Goal: Task Accomplishment & Management: Manage account settings

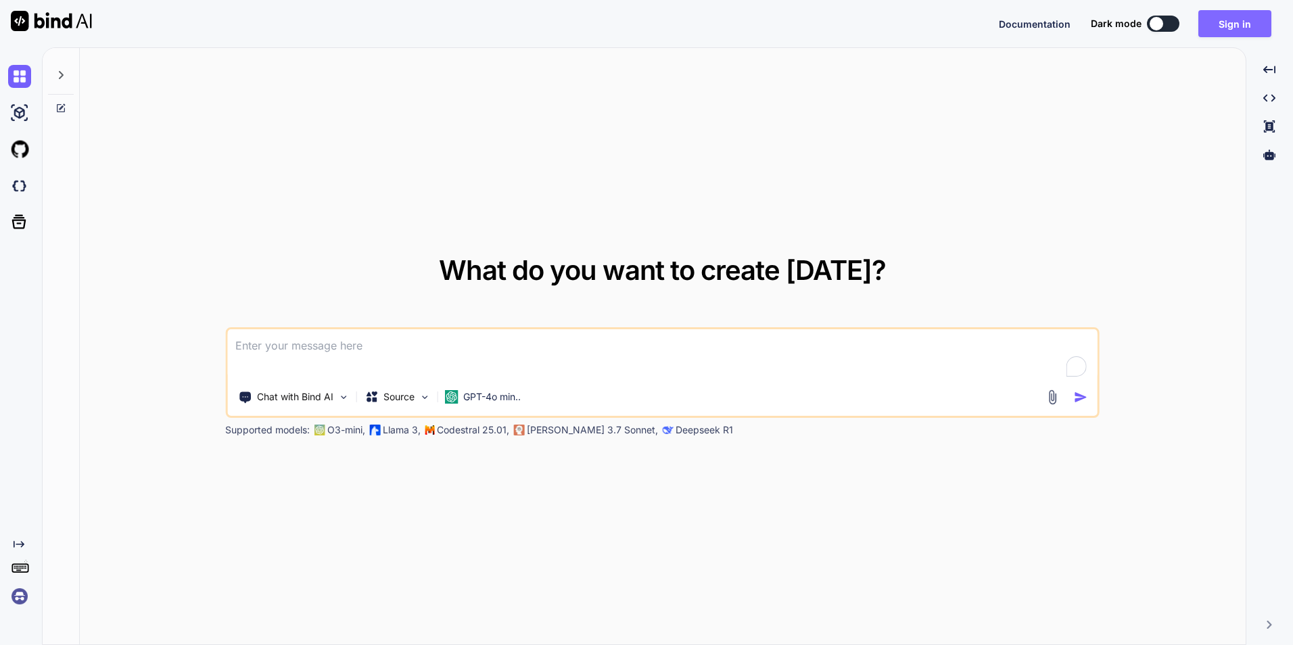
click at [1236, 30] on button "Sign in" at bounding box center [1235, 23] width 73 height 27
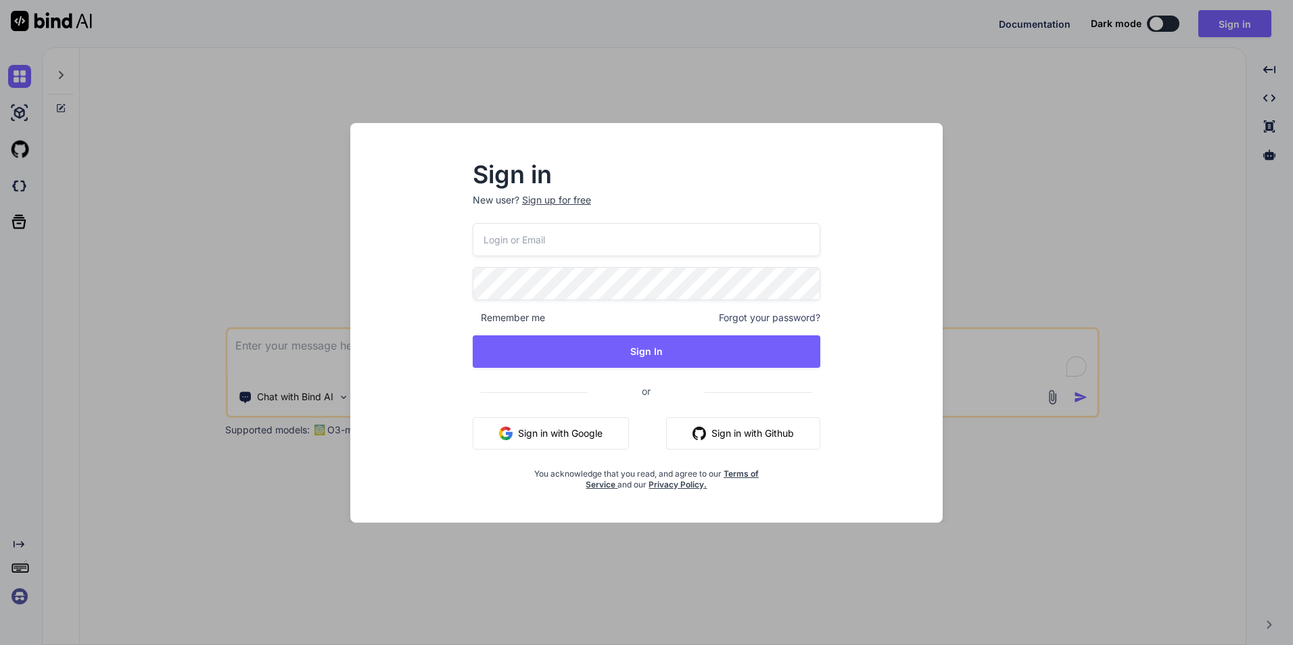
click at [586, 254] on input "email" at bounding box center [647, 239] width 348 height 33
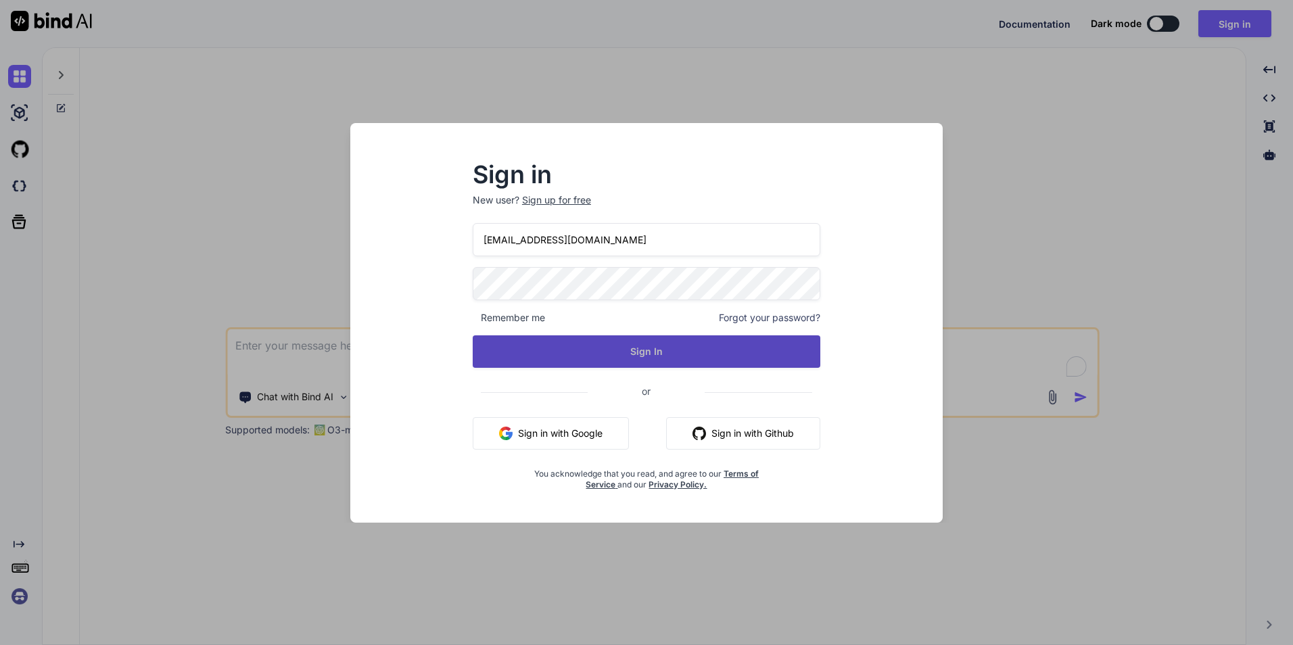
click at [606, 348] on button "Sign In" at bounding box center [647, 351] width 348 height 32
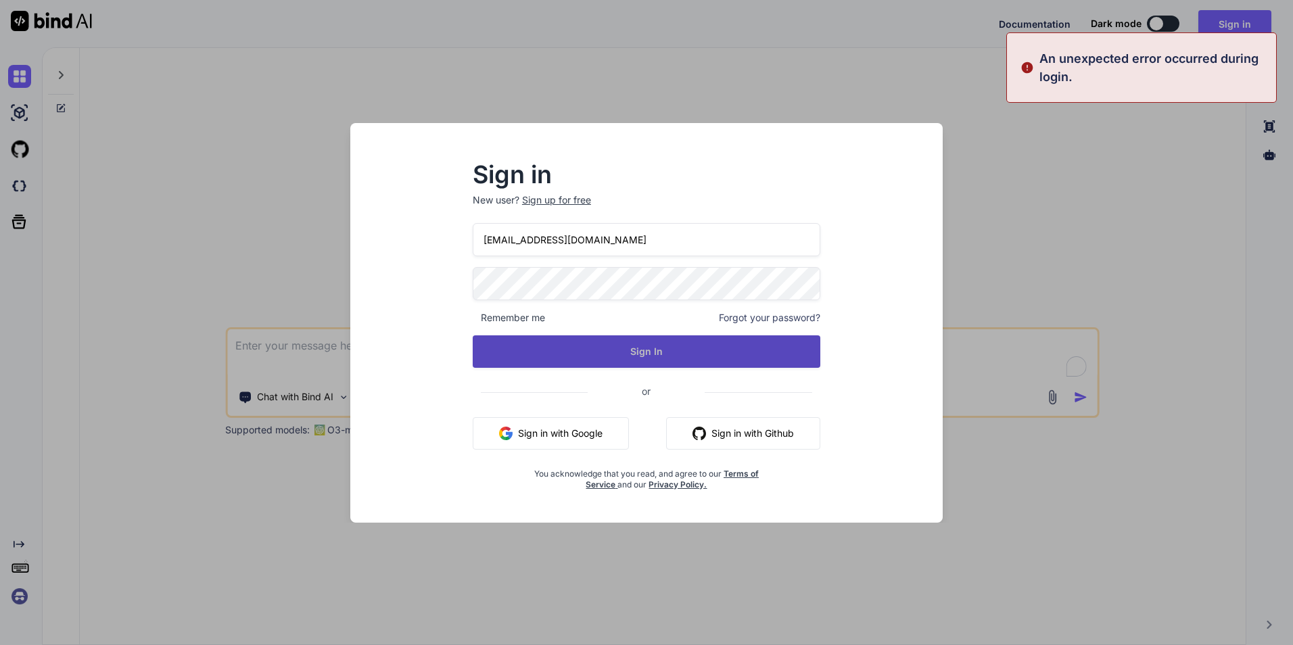
click at [663, 345] on button "Sign In" at bounding box center [647, 351] width 348 height 32
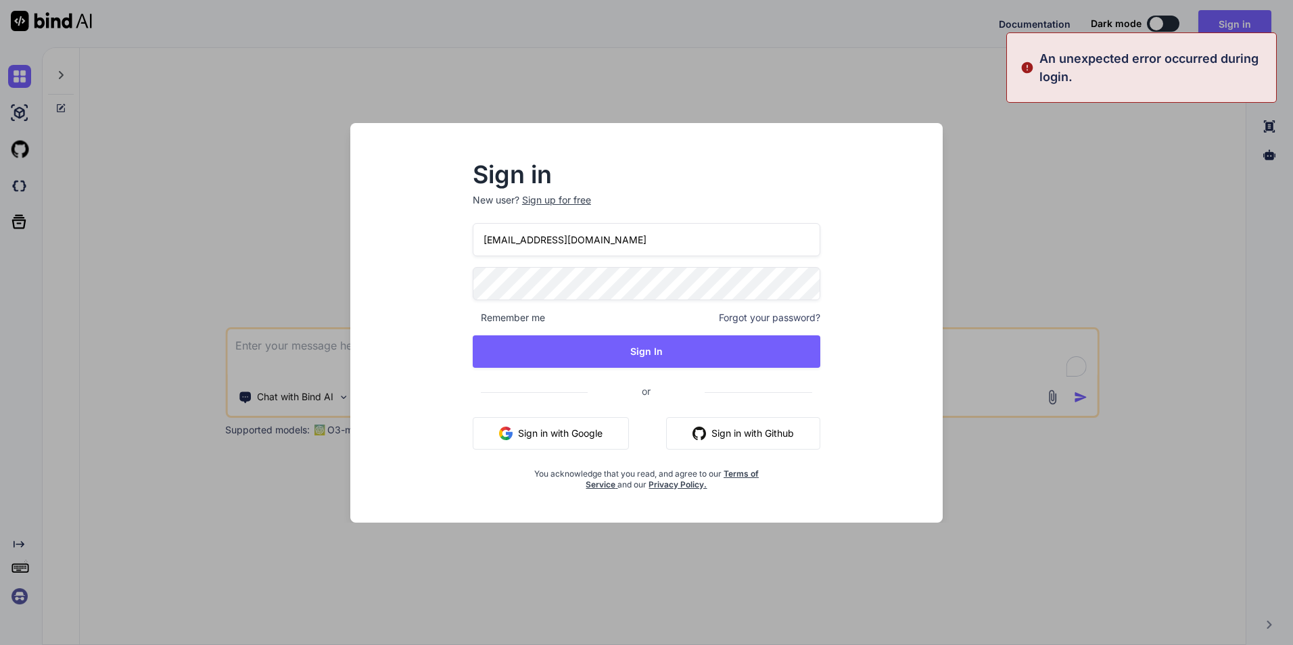
click at [520, 241] on input "[EMAIL_ADDRESS][DOMAIN_NAME]" at bounding box center [647, 239] width 348 height 33
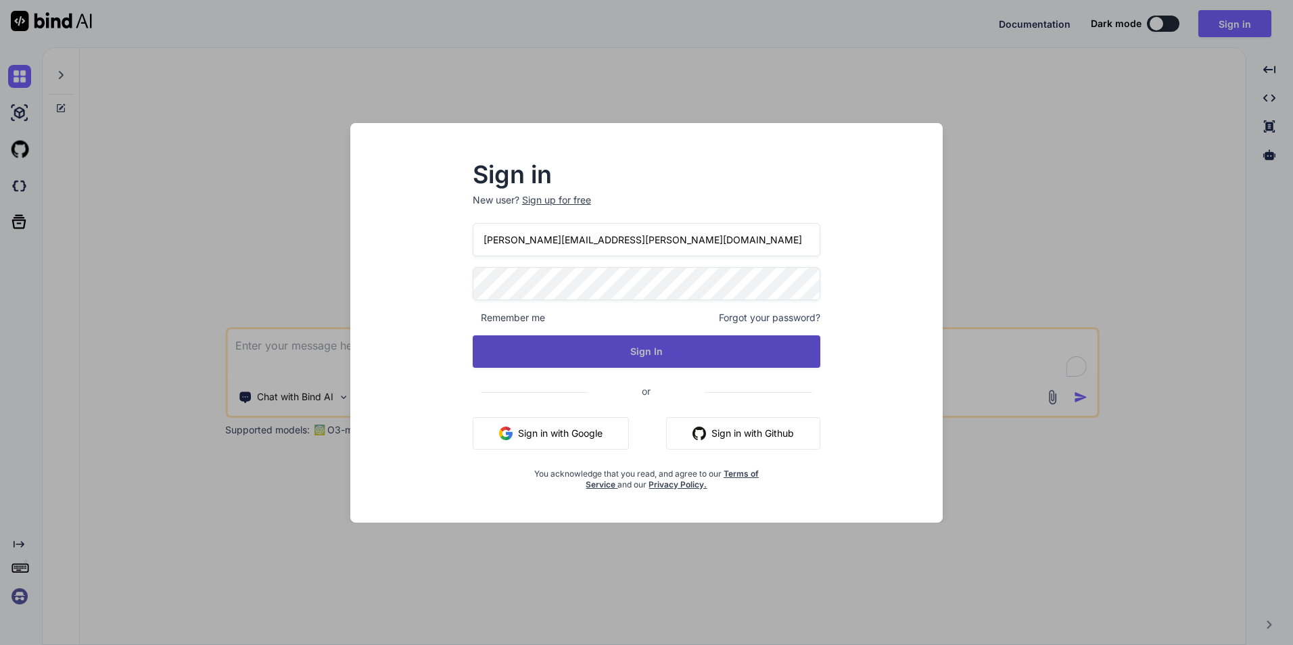
click at [636, 357] on button "Sign In" at bounding box center [647, 351] width 348 height 32
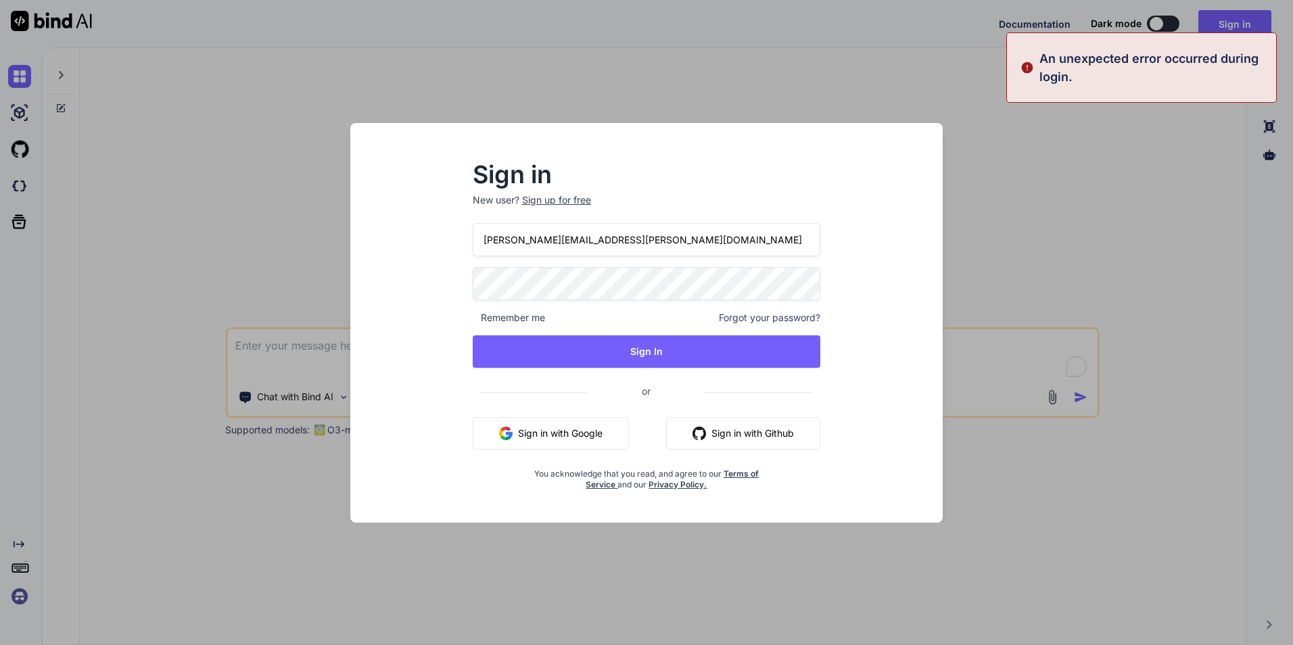
click at [603, 248] on input "[PERSON_NAME][EMAIL_ADDRESS][PERSON_NAME][DOMAIN_NAME]" at bounding box center [647, 239] width 348 height 33
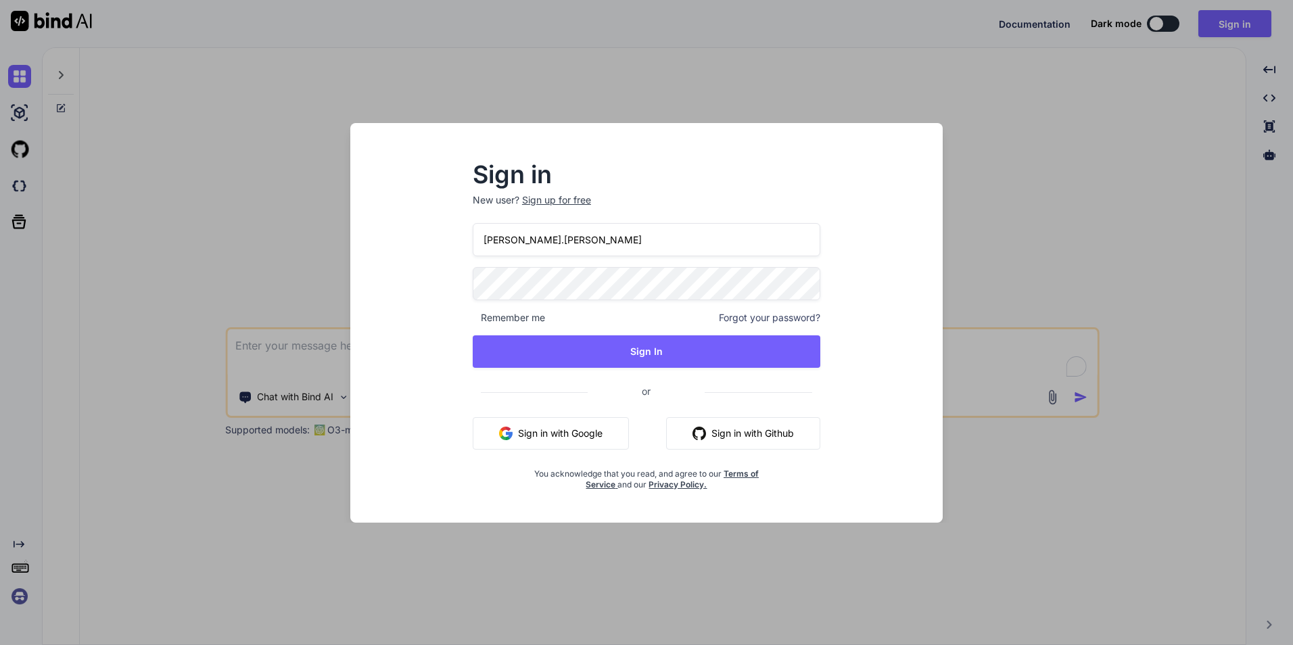
type input "[PERSON_NAME].[PERSON_NAME]"
type textarea "x"
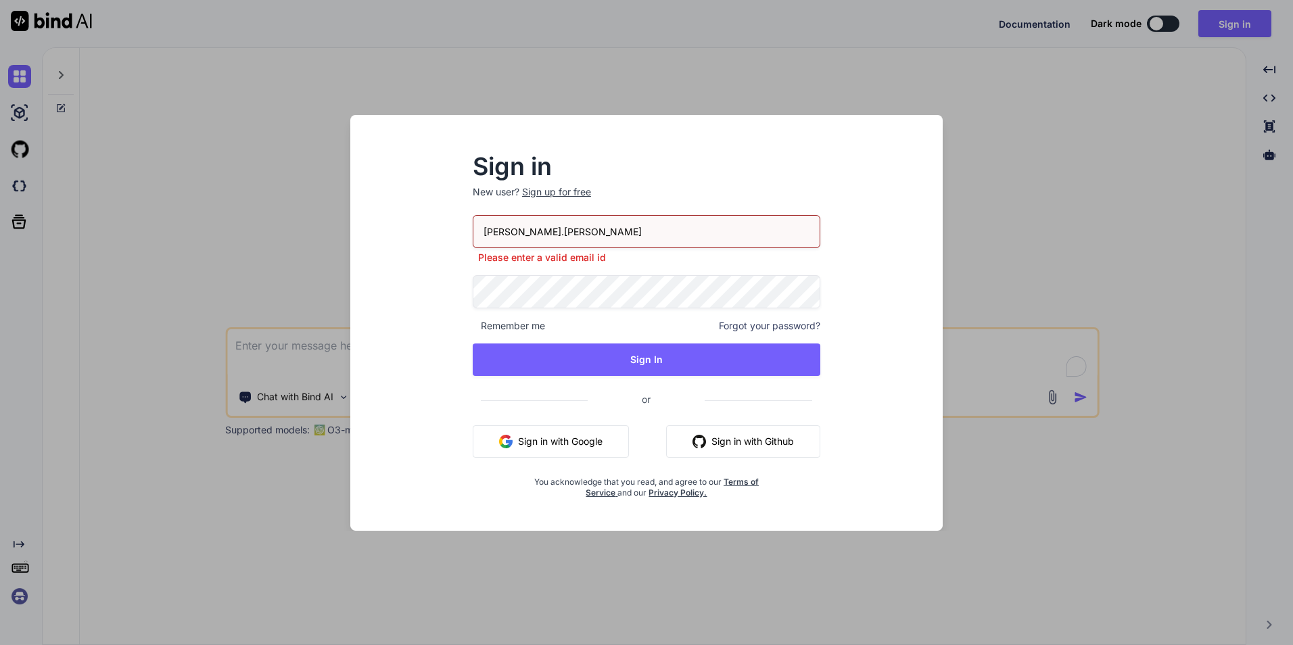
click at [471, 277] on div "Sign in New user? Sign up for free [PERSON_NAME].[PERSON_NAME] Please enter a v…" at bounding box center [646, 327] width 391 height 343
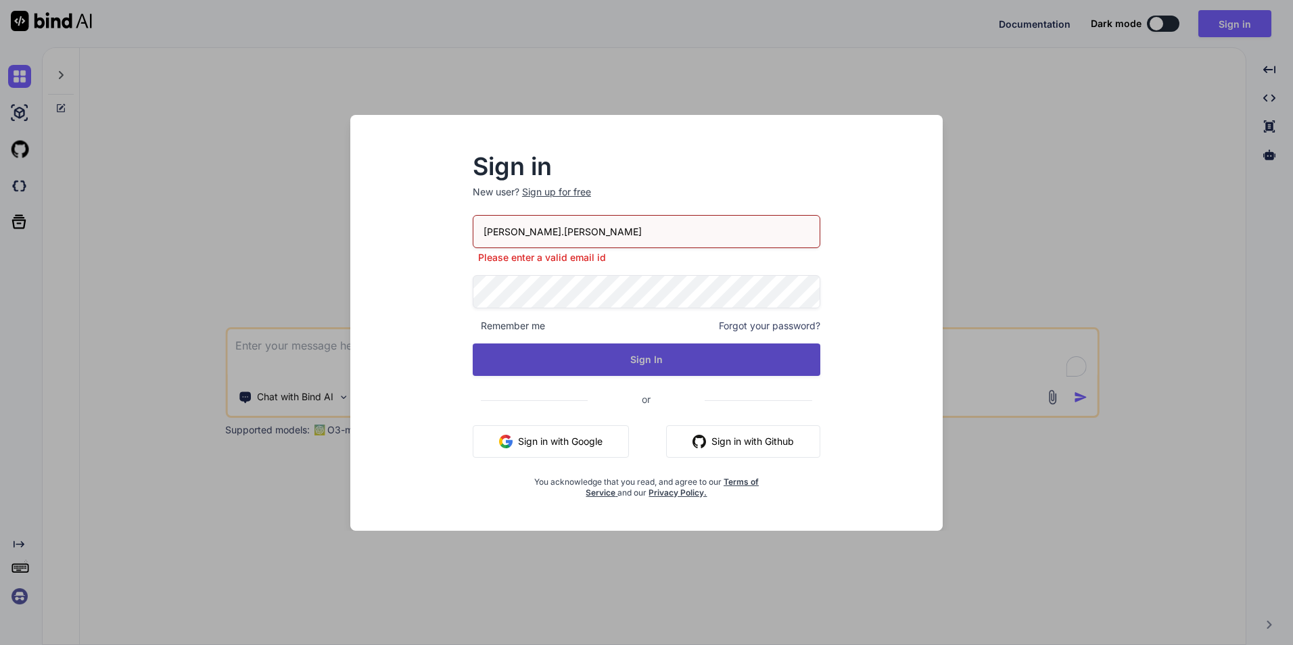
click at [619, 365] on button "Sign In" at bounding box center [647, 360] width 348 height 32
click at [649, 355] on button "Sign In" at bounding box center [647, 360] width 348 height 32
click at [638, 352] on button "Sign In" at bounding box center [647, 360] width 348 height 32
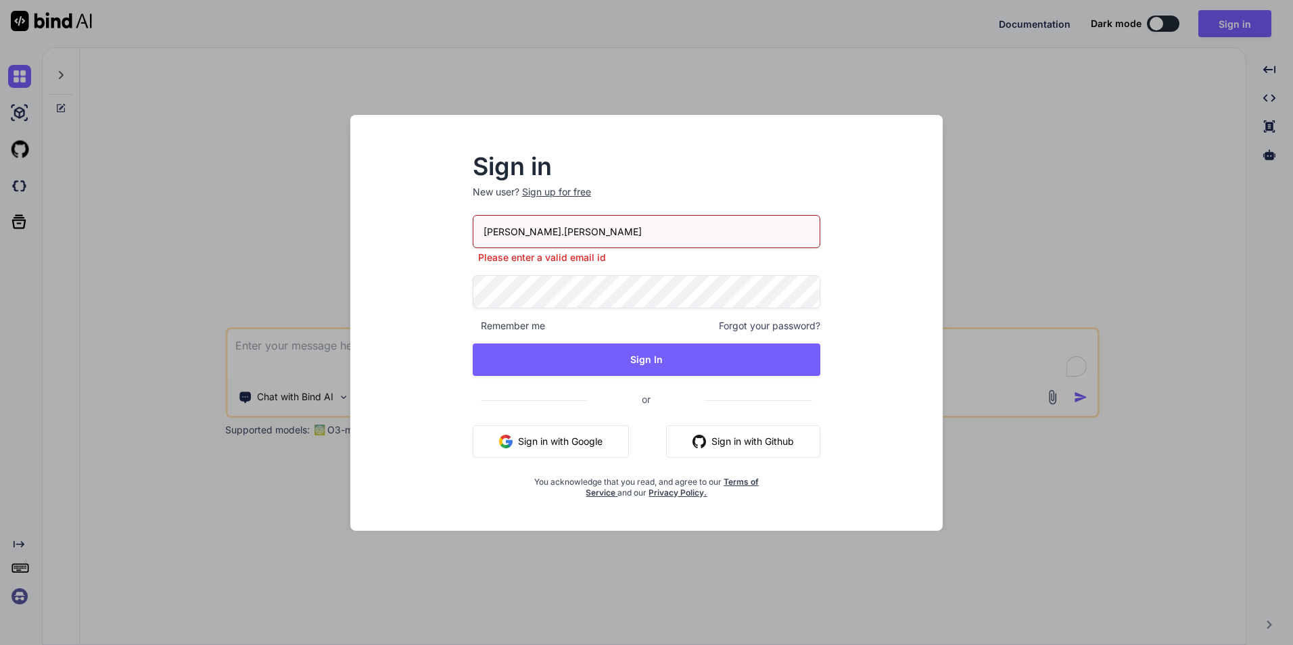
click at [595, 232] on input "[PERSON_NAME].[PERSON_NAME]" at bounding box center [647, 231] width 348 height 33
type input "[PERSON_NAME][EMAIL_ADDRESS][PERSON_NAME][DOMAIN_NAME]"
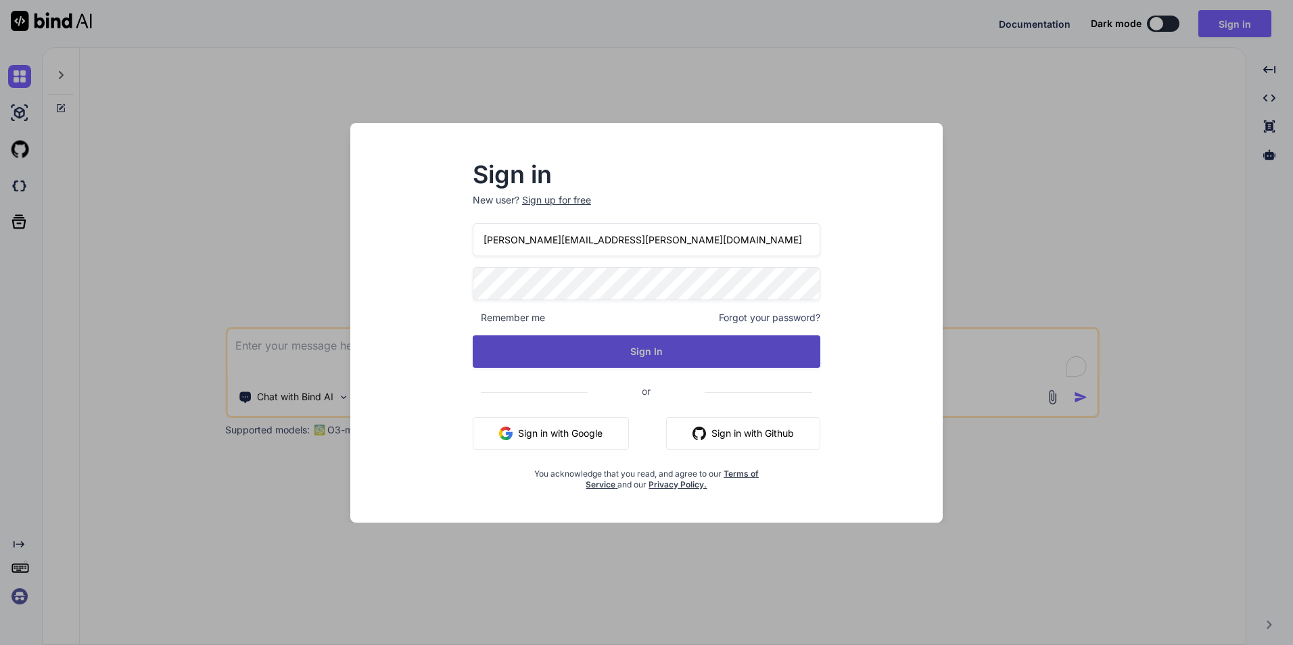
click at [637, 350] on button "Sign In" at bounding box center [647, 351] width 348 height 32
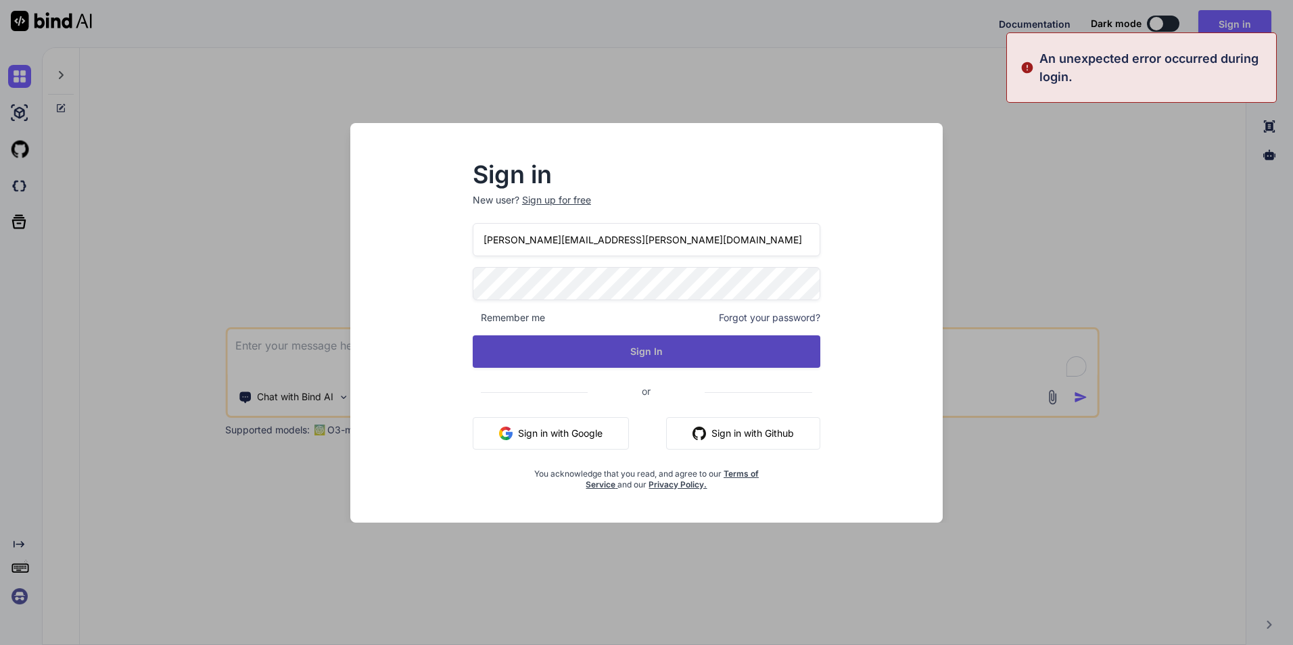
click at [637, 350] on button "Sign In" at bounding box center [647, 351] width 348 height 32
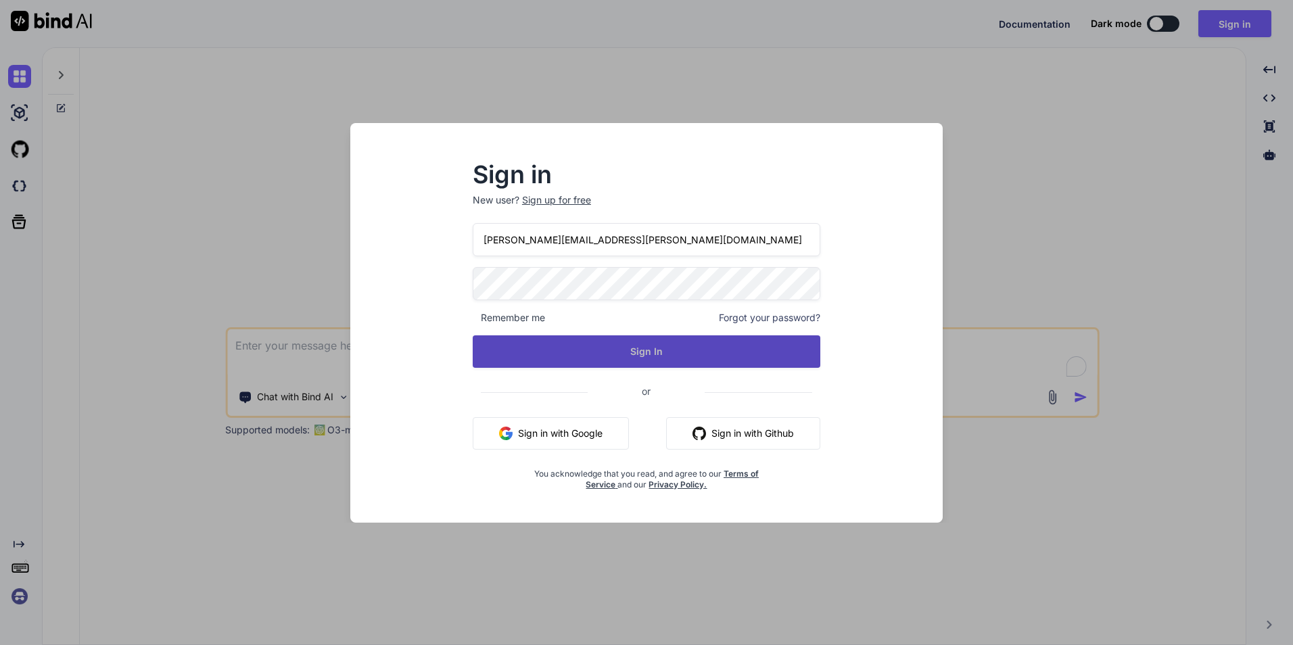
click at [764, 335] on button "Sign In" at bounding box center [647, 351] width 348 height 32
click at [758, 360] on button "Sign In" at bounding box center [647, 351] width 348 height 32
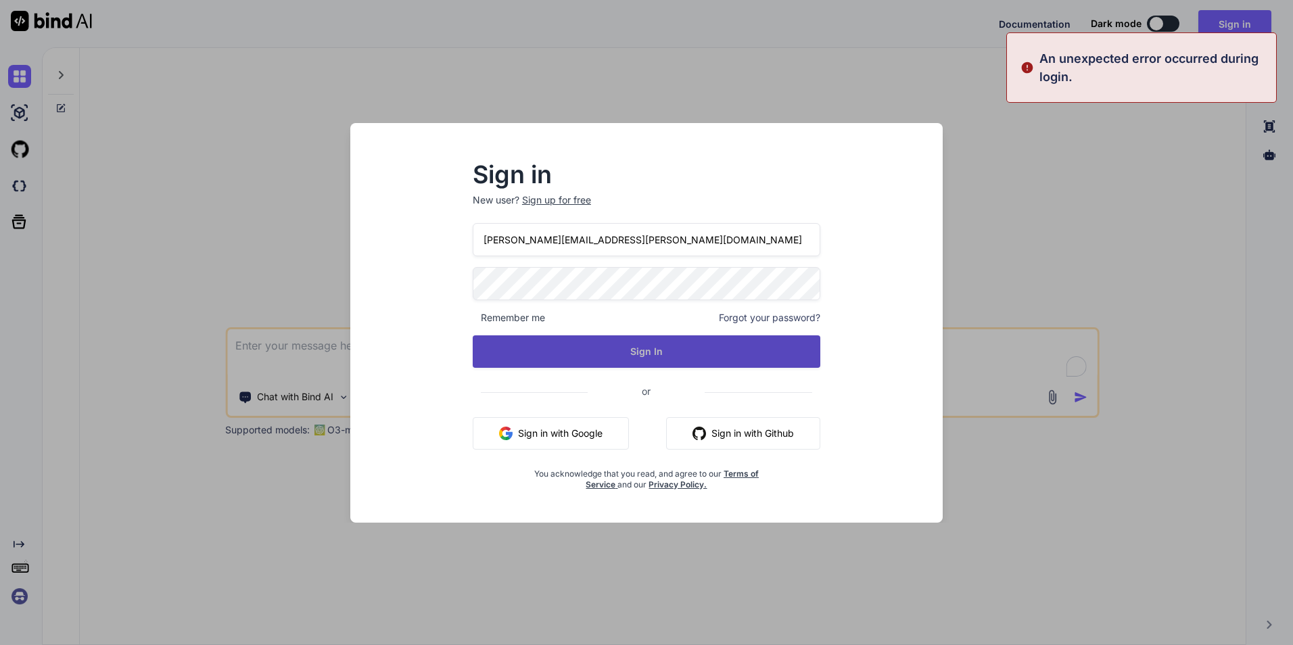
click at [758, 360] on button "Sign In" at bounding box center [647, 351] width 348 height 32
